Goal: Information Seeking & Learning: Find specific fact

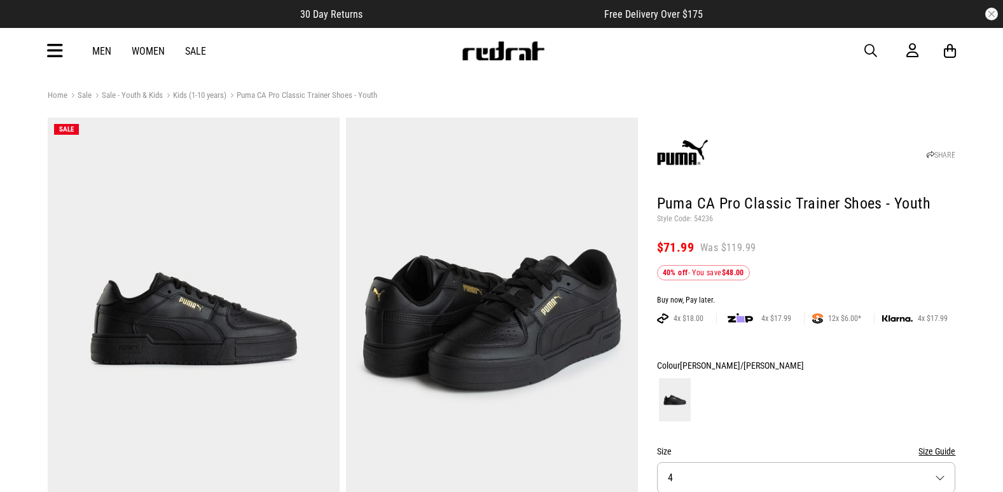
click at [869, 45] on span "button" at bounding box center [870, 50] width 13 height 15
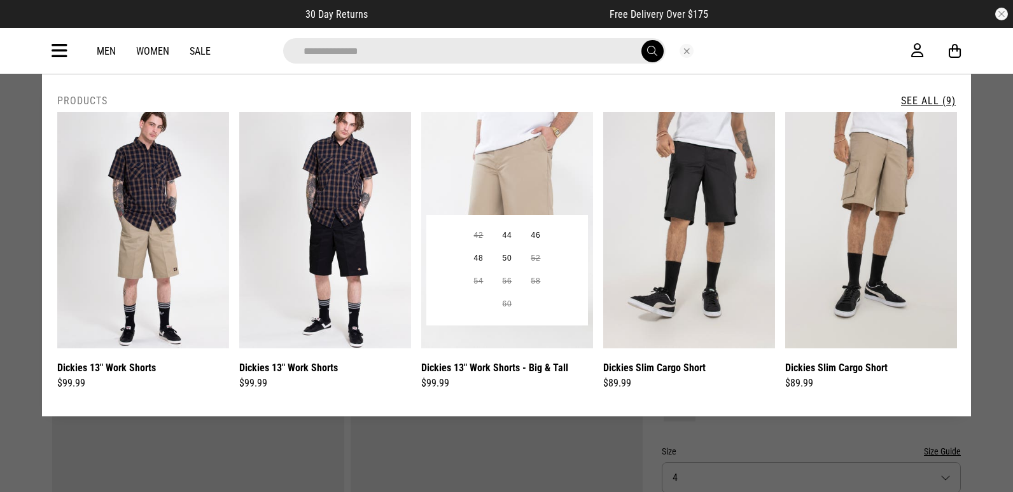
type input "**********"
click at [494, 194] on img at bounding box center [507, 230] width 172 height 237
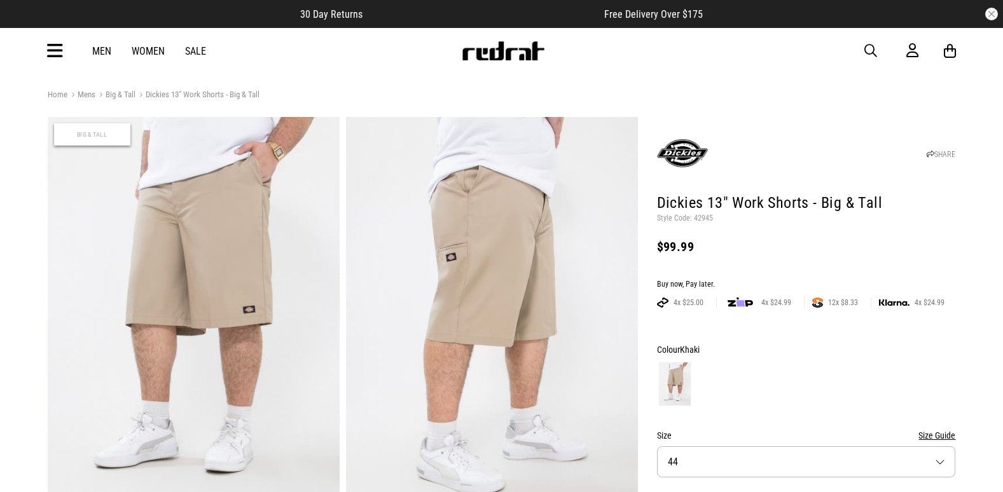
drag, startPoint x: 0, startPoint y: 0, endPoint x: 700, endPoint y: 216, distance: 732.3
click at [700, 216] on p "Style Code: 42945" at bounding box center [806, 219] width 299 height 10
copy p "42945"
click at [53, 52] on icon at bounding box center [55, 51] width 16 height 21
